Goal: Task Accomplishment & Management: Manage account settings

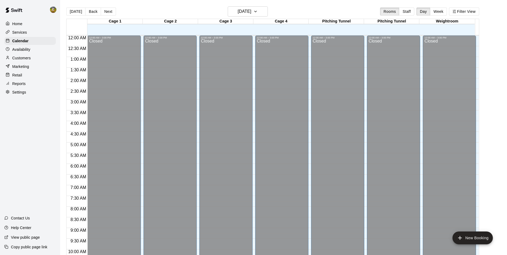
scroll to position [272, 0]
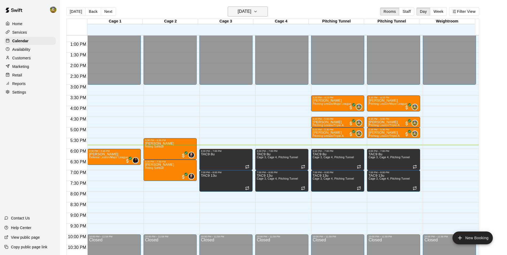
click at [258, 10] on icon "button" at bounding box center [255, 11] width 4 height 6
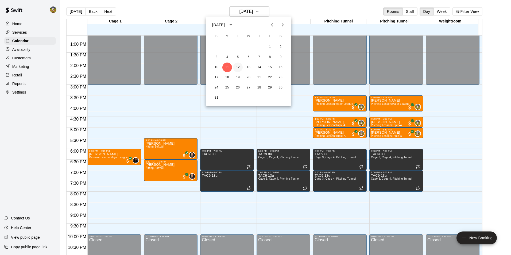
click at [238, 63] on button "12" at bounding box center [238, 68] width 10 height 10
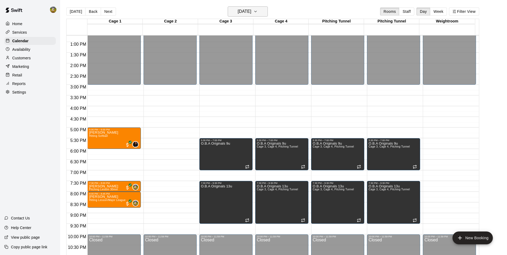
click at [258, 14] on icon "button" at bounding box center [255, 11] width 4 height 6
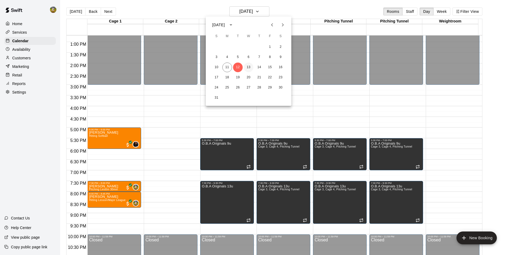
click at [248, 65] on button "13" at bounding box center [249, 68] width 10 height 10
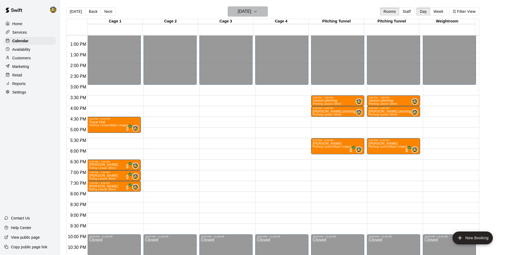
click at [258, 12] on icon "button" at bounding box center [255, 11] width 4 height 6
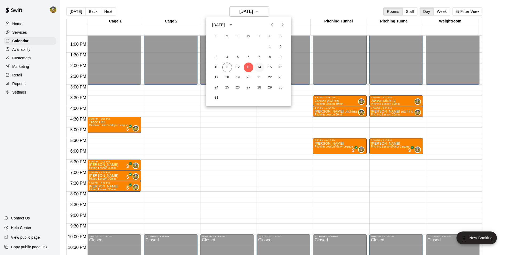
click at [258, 65] on button "14" at bounding box center [259, 68] width 10 height 10
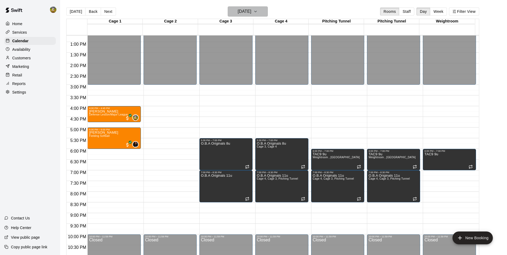
click at [258, 12] on icon "button" at bounding box center [255, 11] width 4 height 6
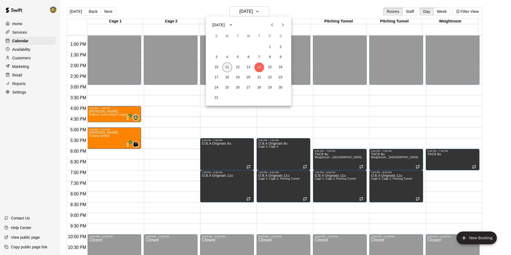
click at [229, 71] on button "11" at bounding box center [227, 68] width 10 height 10
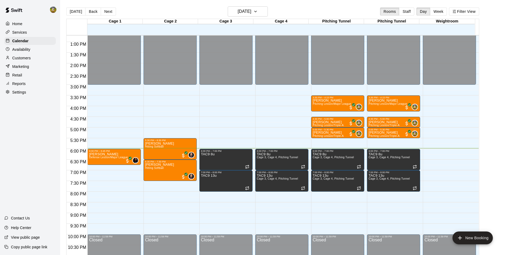
click at [30, 62] on div "Customers" at bounding box center [30, 58] width 52 height 8
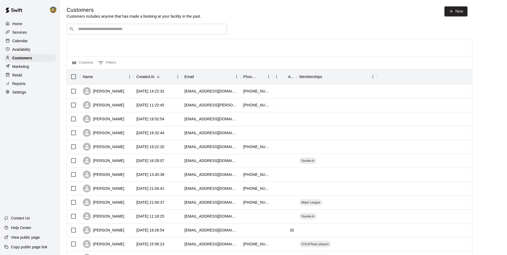
click at [148, 32] on input "Search customers by name or email" at bounding box center [150, 28] width 148 height 5
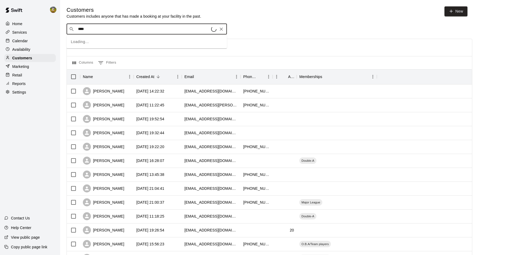
type input "*****"
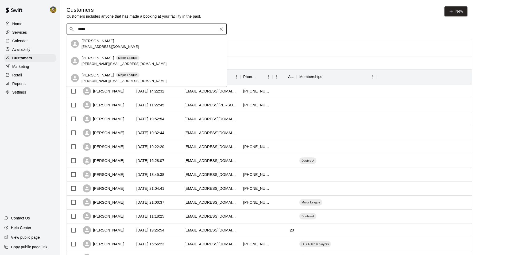
click at [145, 63] on div "[PERSON_NAME] Major League [PERSON_NAME][EMAIL_ADDRESS][DOMAIN_NAME]" at bounding box center [152, 60] width 141 height 11
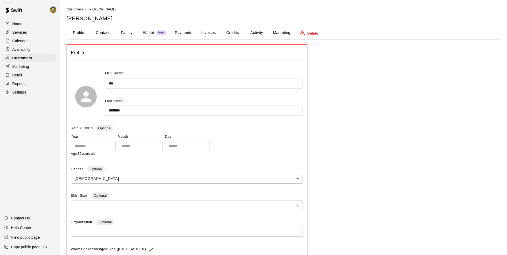
click at [150, 32] on p "Wallet" at bounding box center [148, 33] width 11 height 6
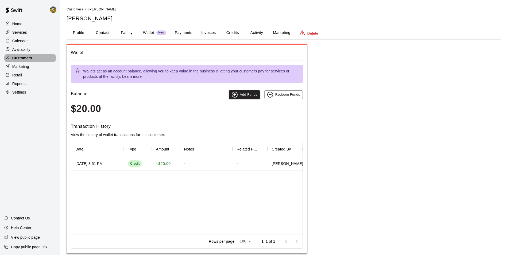
click at [32, 59] on div "Customers" at bounding box center [30, 58] width 52 height 8
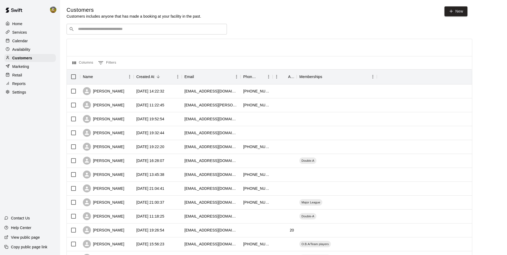
click at [108, 29] on input "Search customers by name or email" at bounding box center [150, 28] width 148 height 5
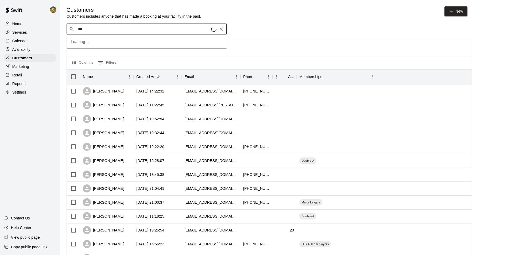
type input "****"
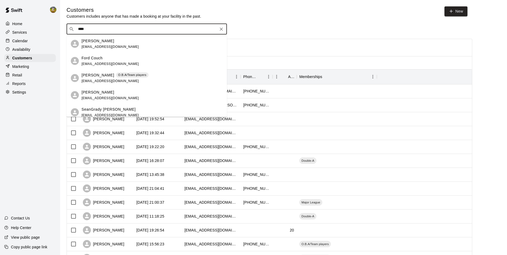
click at [126, 77] on div "O.B.A/Team players" at bounding box center [132, 74] width 33 height 5
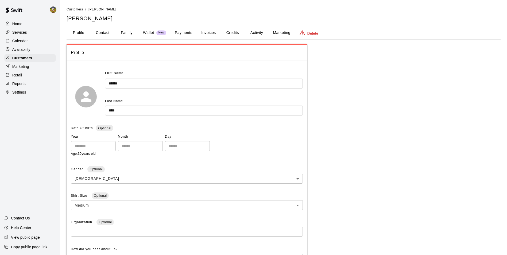
click at [144, 32] on p "Wallet" at bounding box center [148, 33] width 11 height 6
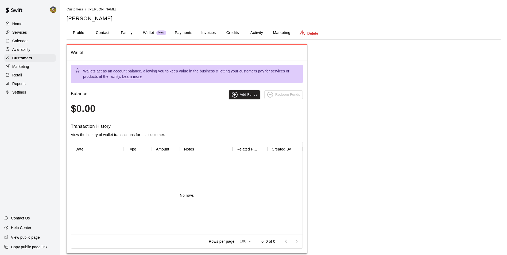
click at [255, 35] on button "Activity" at bounding box center [257, 32] width 24 height 13
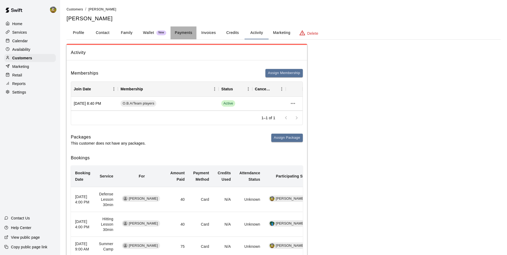
click at [185, 30] on button "Payments" at bounding box center [184, 32] width 26 height 13
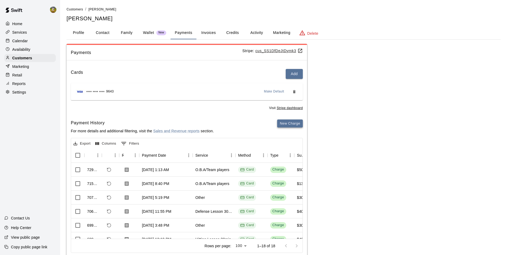
click at [284, 122] on button "New Charge" at bounding box center [290, 123] width 26 height 8
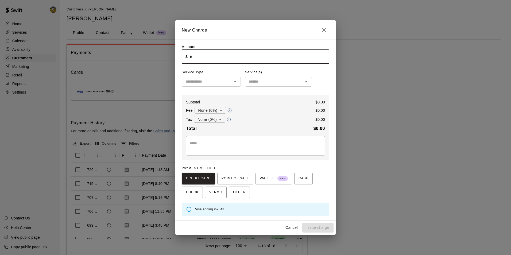
click at [210, 60] on input "*" at bounding box center [260, 57] width 140 height 14
type input "****"
click at [217, 112] on body "Home Services Calendar Availability Customers Marketing Retail Reports Settings…" at bounding box center [255, 135] width 511 height 270
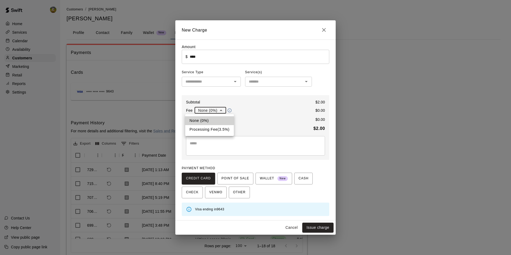
drag, startPoint x: 222, startPoint y: 130, endPoint x: 222, endPoint y: 127, distance: 2.9
click at [222, 129] on li "Processing Fee ( 3.5 % )" at bounding box center [209, 129] width 49 height 9
type input "**********"
click at [222, 120] on body "Home Services Calendar Availability Customers Marketing Retail Reports Settings…" at bounding box center [255, 135] width 511 height 270
click at [220, 138] on li "Sales Tax ( 8.25 %)" at bounding box center [209, 138] width 40 height 9
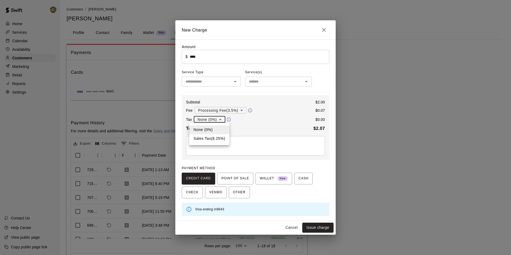
type input "**********"
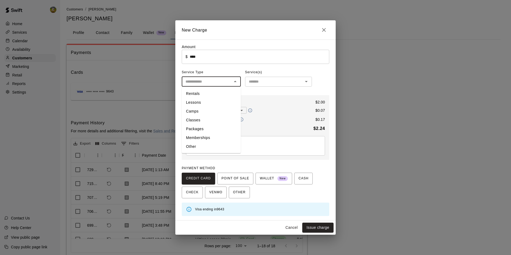
click at [208, 83] on input "text" at bounding box center [206, 81] width 47 height 7
click at [208, 142] on li "Other" at bounding box center [211, 146] width 59 height 9
type input "*****"
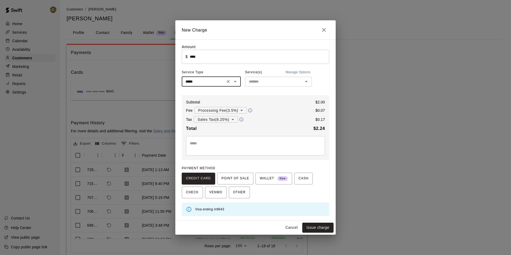
click at [251, 82] on input "text" at bounding box center [274, 81] width 55 height 7
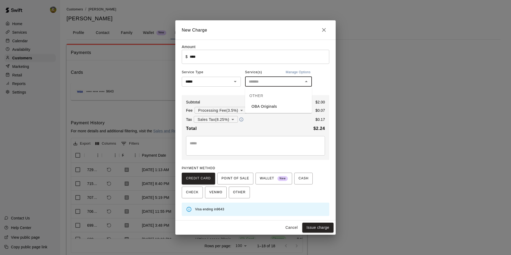
click at [258, 91] on div "OTHER" at bounding box center [278, 95] width 67 height 13
click at [253, 79] on input "text" at bounding box center [274, 81] width 55 height 7
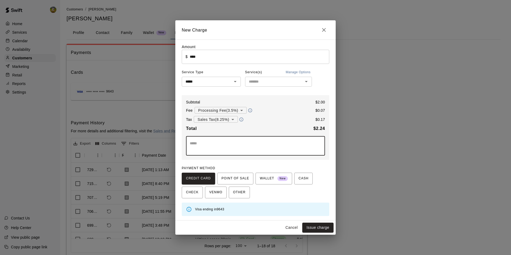
click at [249, 147] on textarea at bounding box center [256, 146] width 132 height 11
type textarea "**********"
click at [325, 230] on button "Issue charge" at bounding box center [317, 228] width 31 height 10
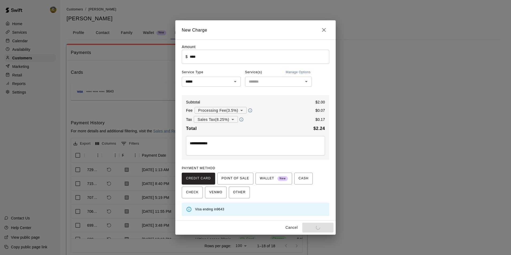
type input "*"
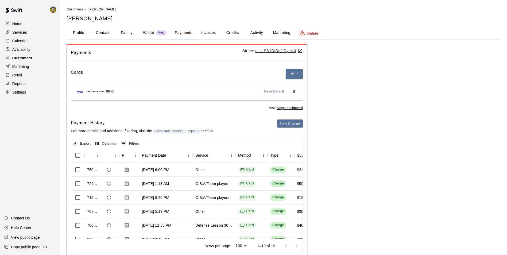
click at [32, 60] on div "Customers" at bounding box center [30, 58] width 52 height 8
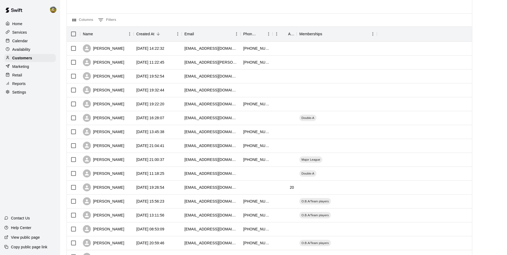
scroll to position [207, 0]
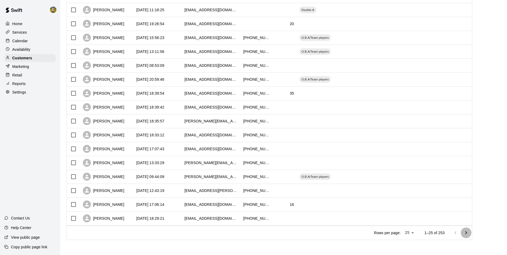
click at [469, 233] on icon "Go to next page" at bounding box center [466, 233] width 6 height 6
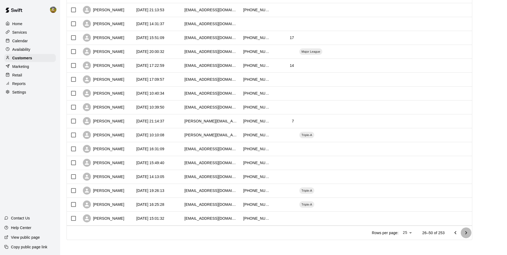
click at [469, 233] on icon "Go to next page" at bounding box center [466, 233] width 6 height 6
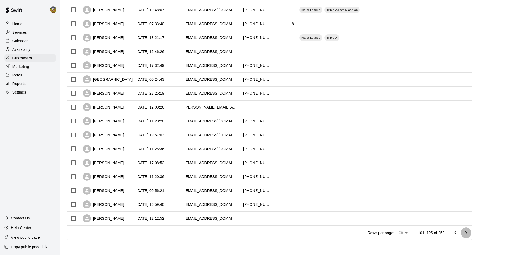
click at [469, 233] on icon "Go to next page" at bounding box center [466, 233] width 6 height 6
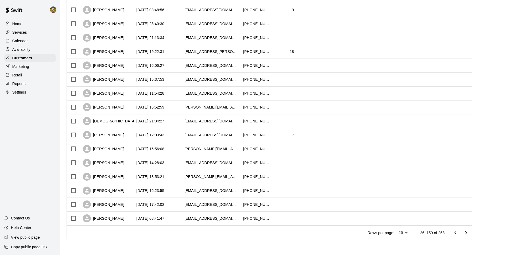
click at [469, 233] on icon "Go to next page" at bounding box center [466, 233] width 6 height 6
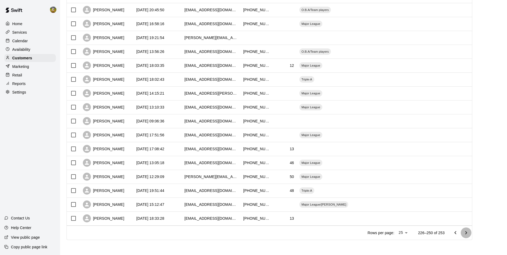
click at [469, 233] on icon "Go to next page" at bounding box center [466, 233] width 6 height 6
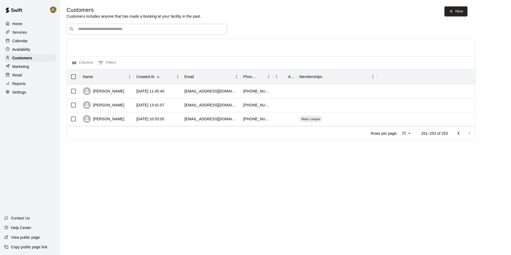
click at [26, 40] on p "Calendar" at bounding box center [20, 40] width 16 height 5
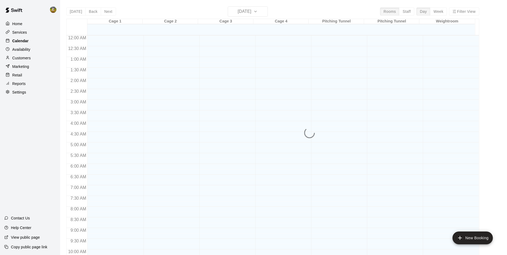
scroll to position [272, 0]
